Goal: Obtain resource: Obtain resource

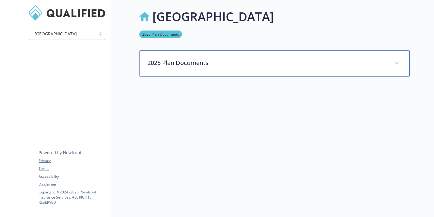
click at [196, 61] on p "2025 Plan Documents" at bounding box center [267, 62] width 240 height 9
